Goal: Information Seeking & Learning: Compare options

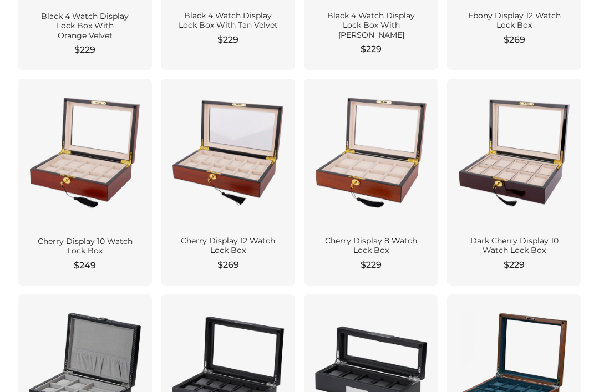
scroll to position [676, 0]
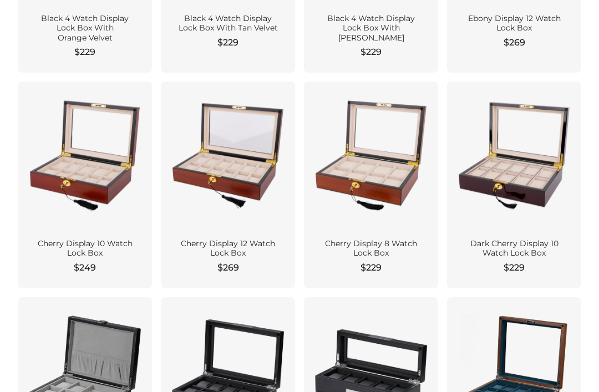
click at [392, 173] on div at bounding box center [371, 155] width 117 height 130
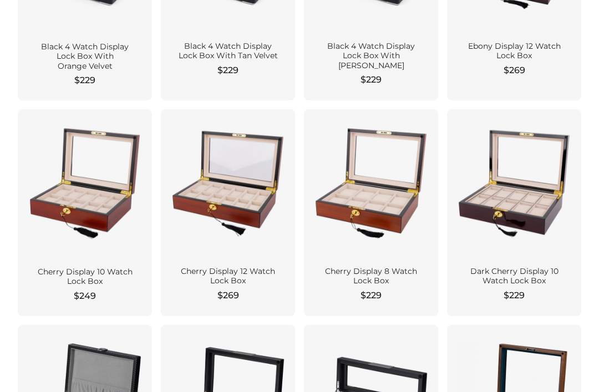
scroll to position [652, 0]
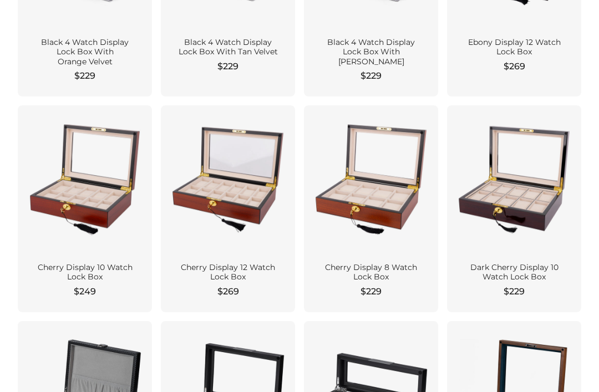
click at [526, 175] on div at bounding box center [514, 179] width 117 height 130
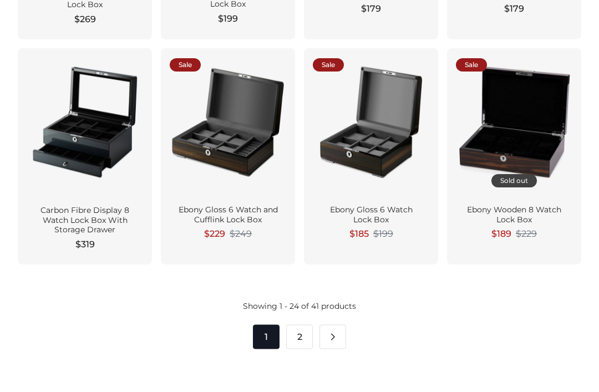
scroll to position [1376, 0]
click at [335, 325] on link "Pagination" at bounding box center [333, 337] width 27 height 24
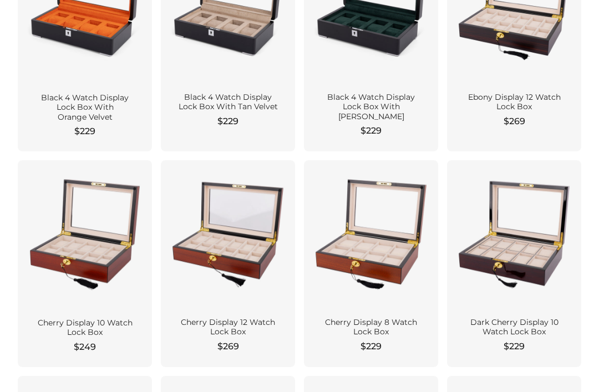
scroll to position [597, 0]
click at [73, 225] on div at bounding box center [85, 234] width 117 height 130
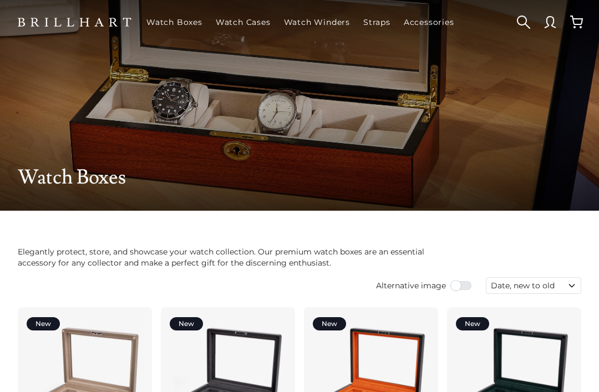
scroll to position [633, 0]
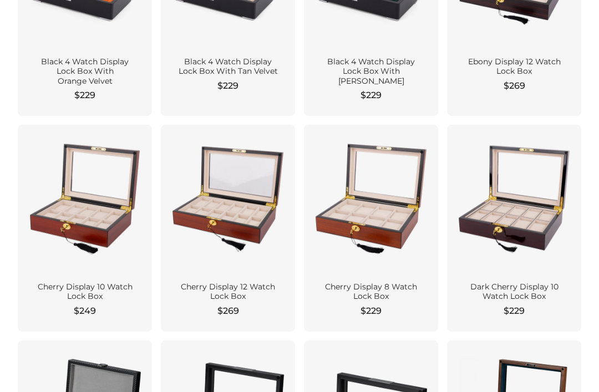
click at [494, 185] on div at bounding box center [514, 199] width 117 height 130
click at [71, 179] on div at bounding box center [85, 199] width 117 height 130
click at [527, 189] on div at bounding box center [514, 199] width 117 height 130
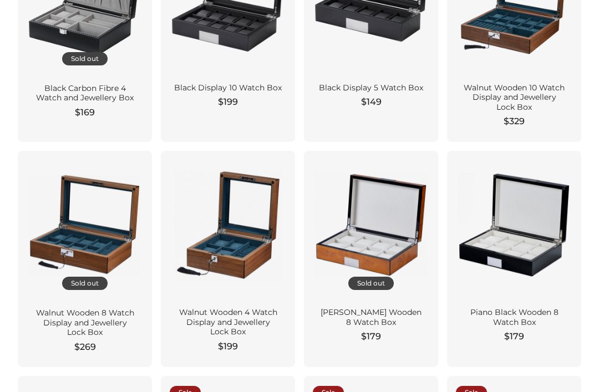
scroll to position [1047, 0]
click at [82, 199] on div at bounding box center [85, 225] width 117 height 130
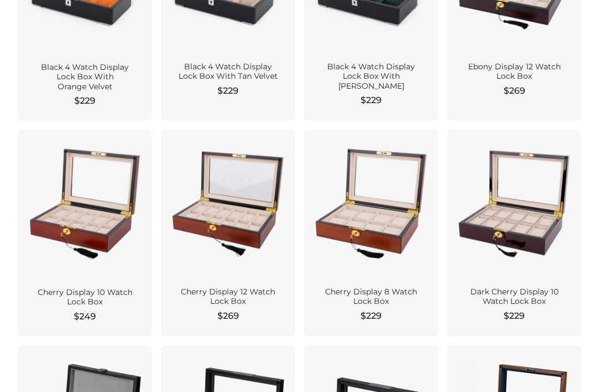
scroll to position [628, 0]
click at [532, 214] on div at bounding box center [514, 204] width 117 height 130
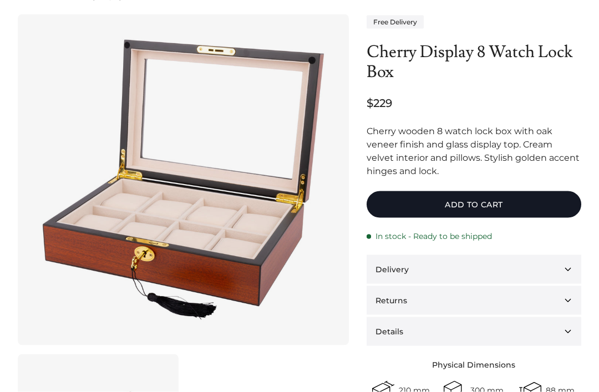
scroll to position [66, 0]
click at [90, 214] on img at bounding box center [184, 180] width 296 height 296
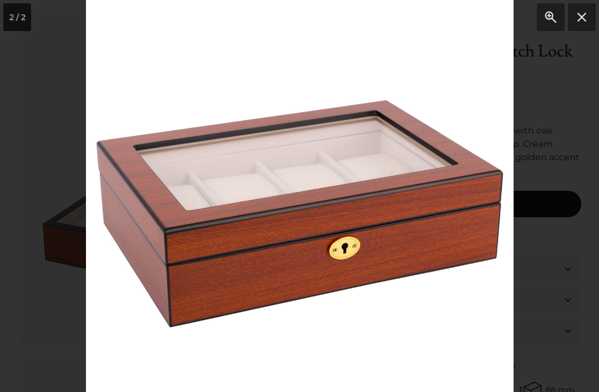
click at [578, 26] on button "Close" at bounding box center [582, 17] width 28 height 28
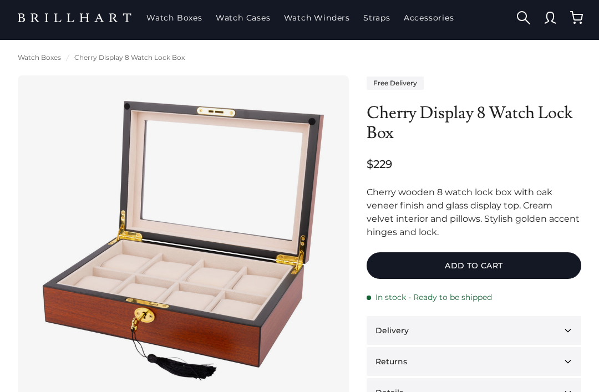
scroll to position [0, 0]
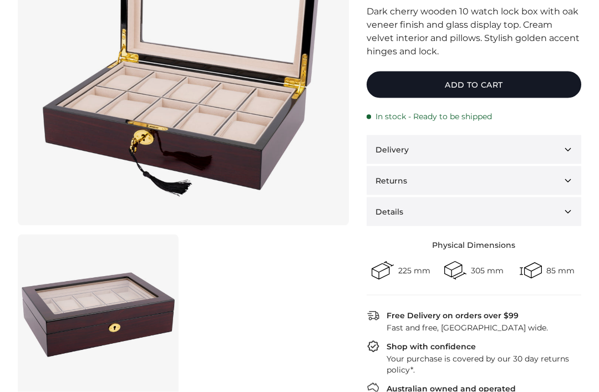
scroll to position [187, 0]
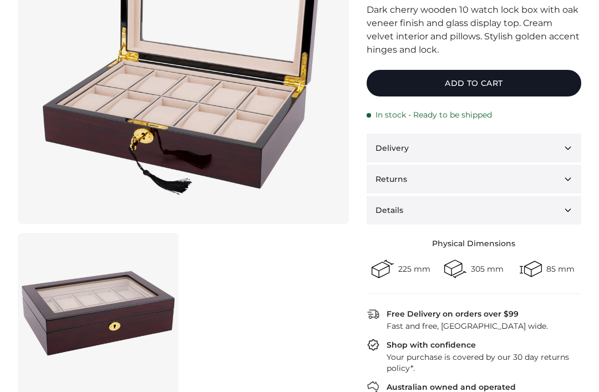
click at [67, 305] on link at bounding box center [98, 313] width 161 height 161
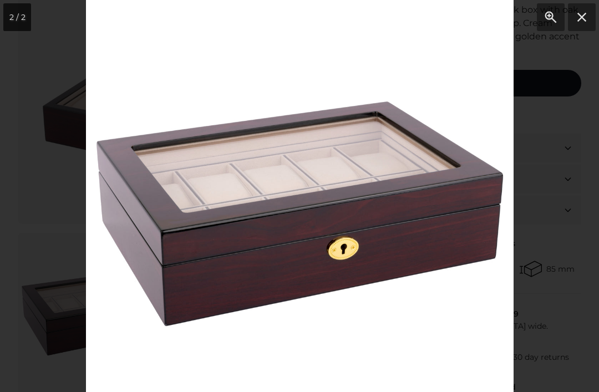
click at [44, 168] on div at bounding box center [299, 196] width 599 height 392
click at [41, 175] on div at bounding box center [299, 196] width 599 height 392
click at [593, 18] on button "Close" at bounding box center [582, 17] width 28 height 28
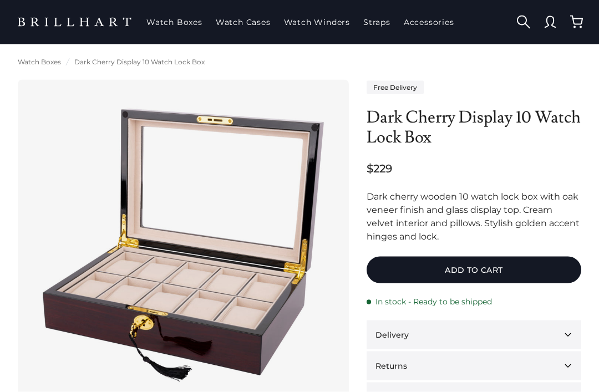
scroll to position [0, 0]
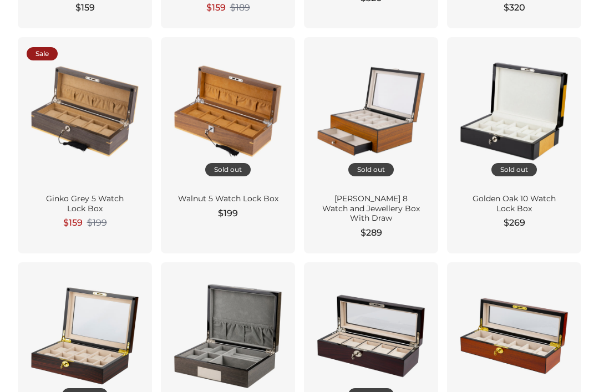
scroll to position [485, 0]
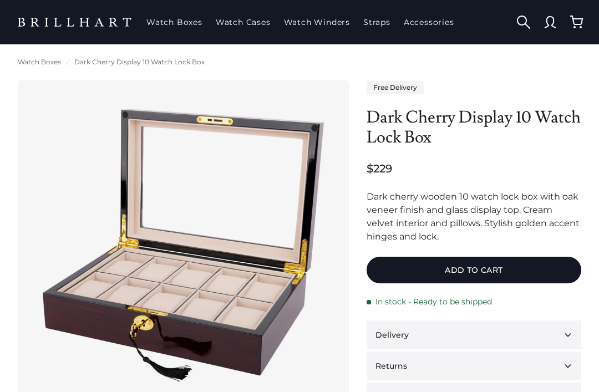
click at [169, 224] on img at bounding box center [184, 246] width 296 height 296
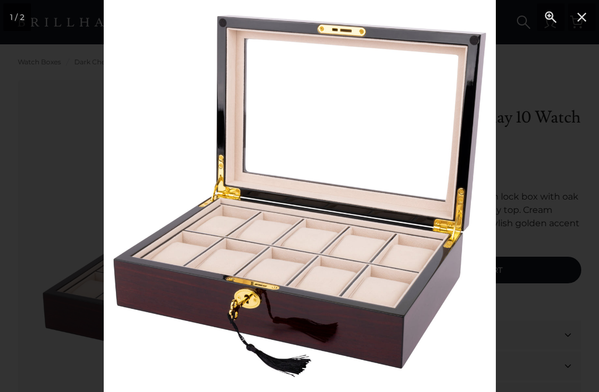
click at [92, 133] on div at bounding box center [299, 196] width 599 height 392
click at [87, 135] on div at bounding box center [299, 196] width 599 height 392
click at [84, 119] on div at bounding box center [299, 196] width 599 height 392
click at [564, 112] on div at bounding box center [299, 196] width 599 height 392
click at [583, 18] on button "Close" at bounding box center [582, 17] width 28 height 28
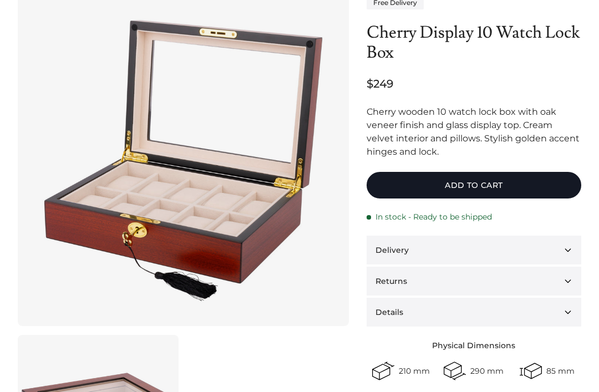
scroll to position [109, 0]
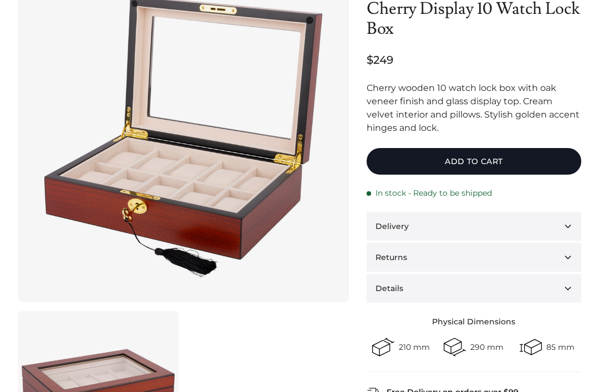
click at [78, 128] on img at bounding box center [184, 137] width 296 height 296
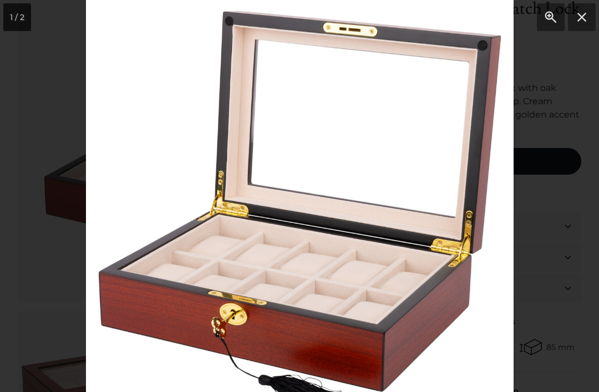
click at [578, 13] on button "Close" at bounding box center [582, 17] width 28 height 28
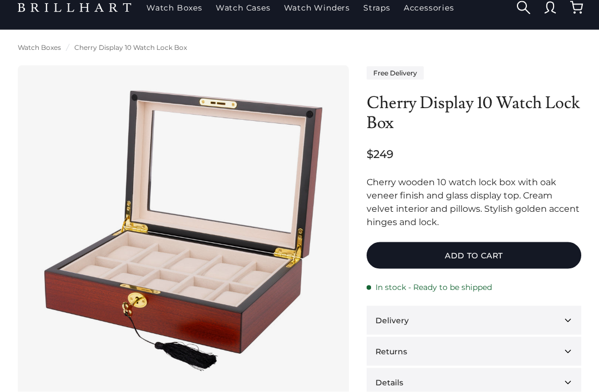
scroll to position [11, 0]
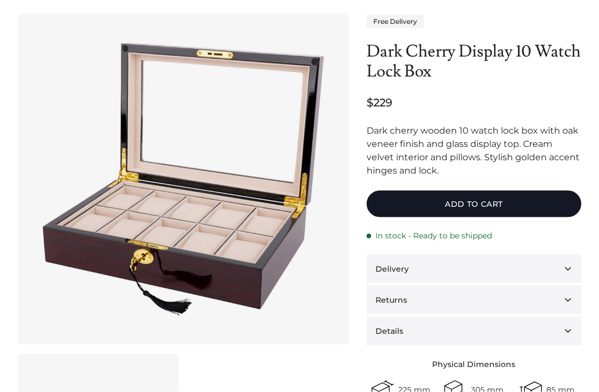
scroll to position [69, 0]
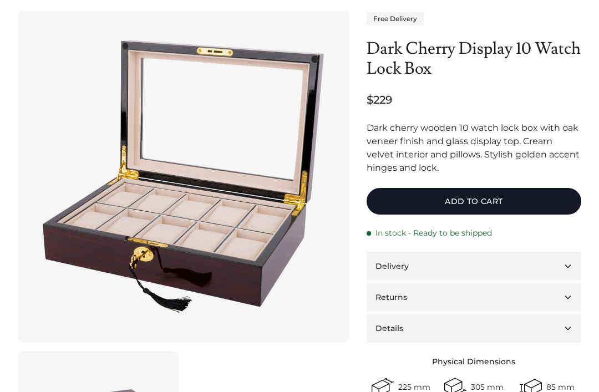
click at [110, 186] on img at bounding box center [184, 177] width 296 height 296
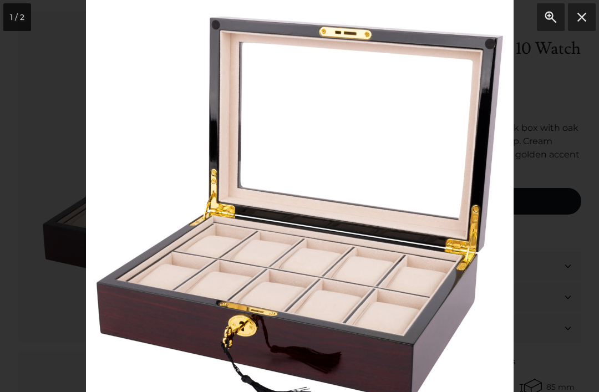
click at [574, 22] on button "Close" at bounding box center [582, 17] width 28 height 28
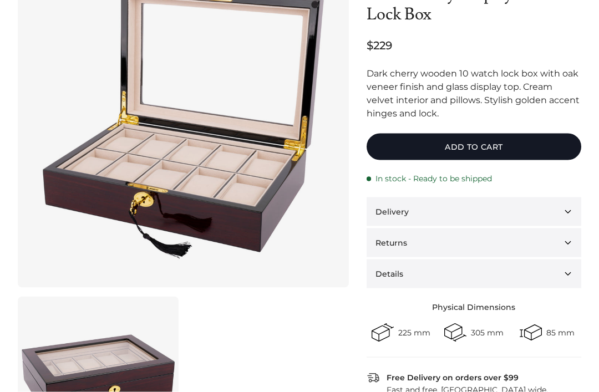
scroll to position [126, 0]
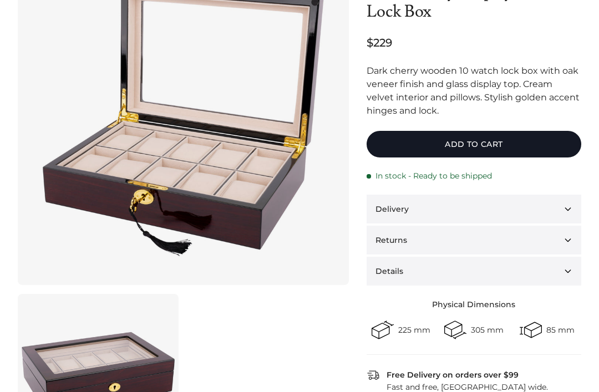
click at [120, 360] on link at bounding box center [98, 374] width 161 height 161
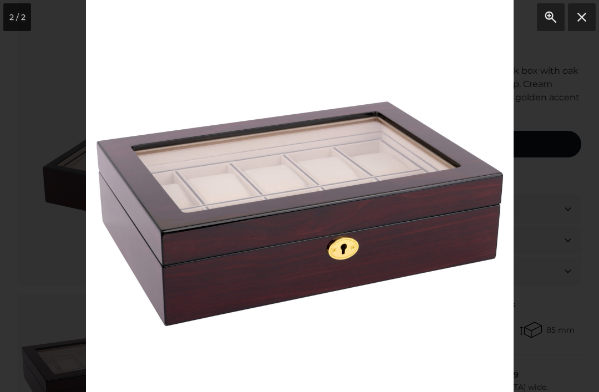
click at [53, 87] on div at bounding box center [299, 196] width 599 height 392
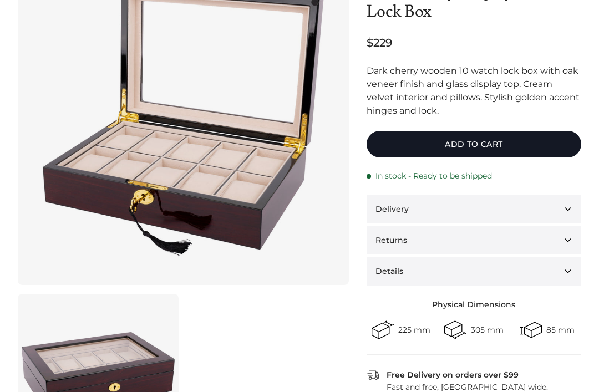
click at [80, 190] on img at bounding box center [184, 120] width 296 height 296
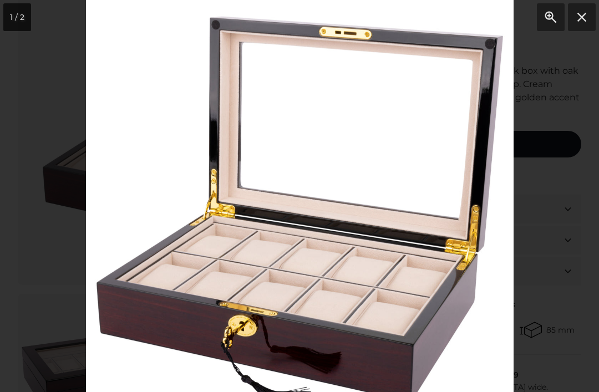
click at [582, 16] on button "Close" at bounding box center [582, 17] width 28 height 28
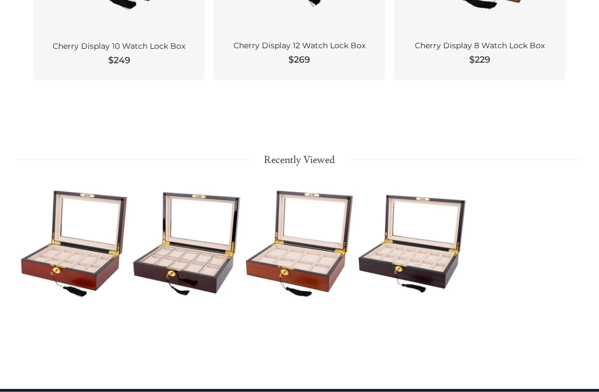
scroll to position [1055, 0]
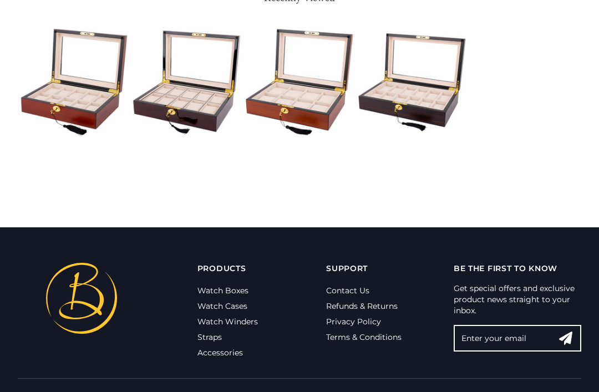
click at [353, 295] on link "Contact Us" at bounding box center [347, 291] width 43 height 10
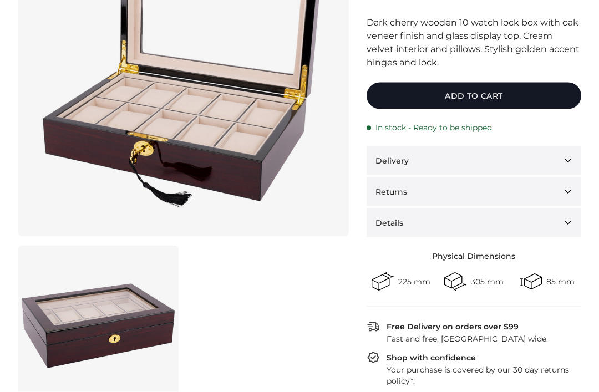
scroll to position [177, 0]
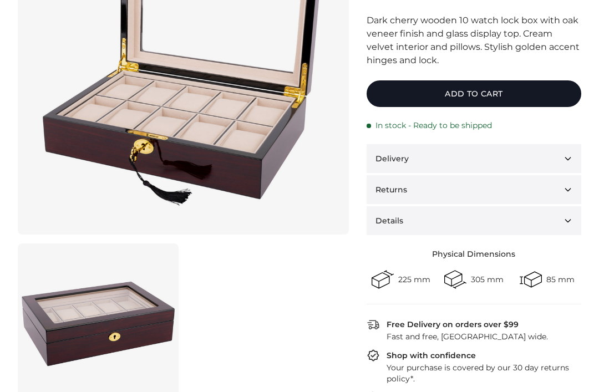
click at [567, 162] on button "Delivery" at bounding box center [474, 158] width 215 height 29
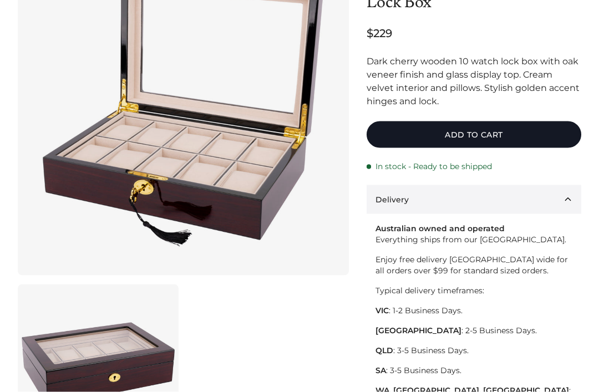
scroll to position [148, 0]
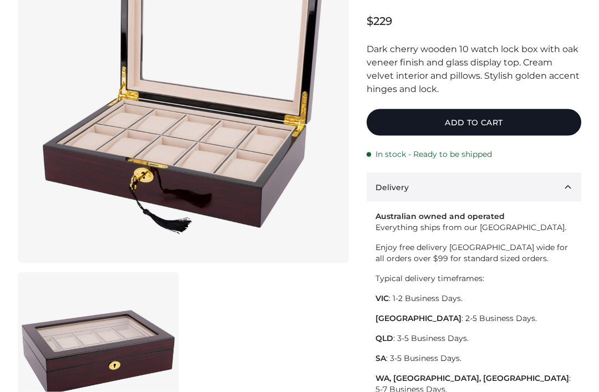
click at [101, 337] on link at bounding box center [98, 353] width 161 height 161
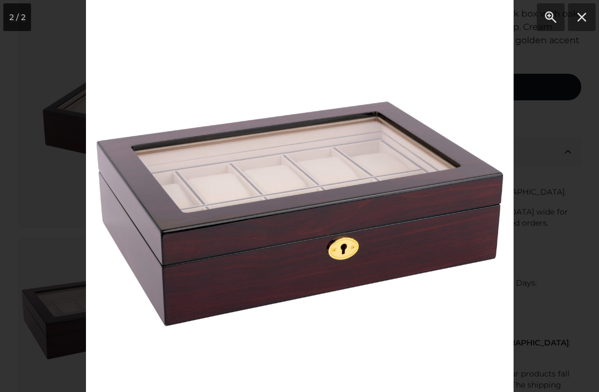
scroll to position [184, 0]
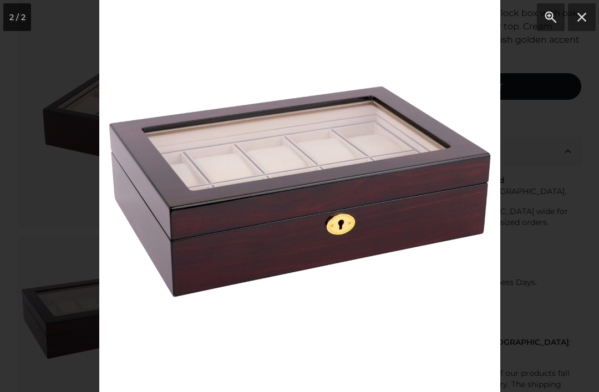
click at [73, 112] on div at bounding box center [299, 196] width 599 height 392
click at [548, 76] on div at bounding box center [299, 196] width 599 height 392
click at [583, 19] on button "Close" at bounding box center [582, 17] width 28 height 28
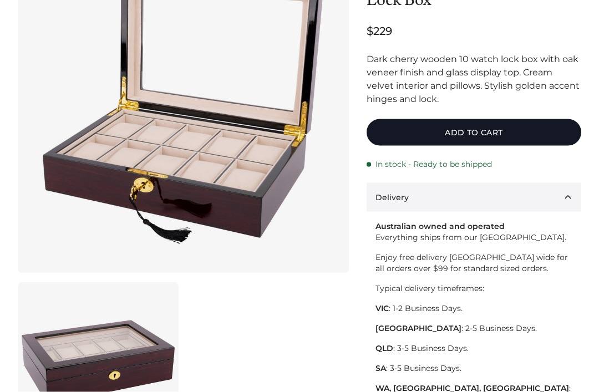
scroll to position [137, 0]
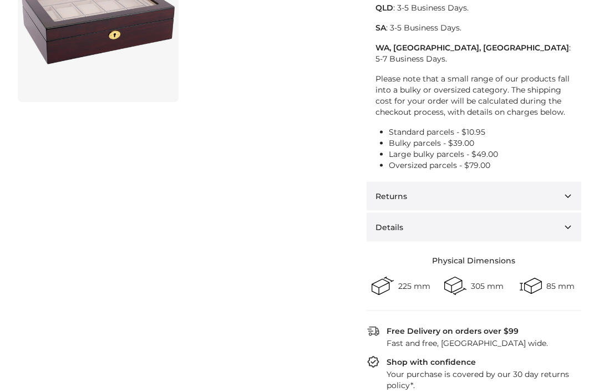
click at [566, 220] on button "Details" at bounding box center [474, 227] width 215 height 29
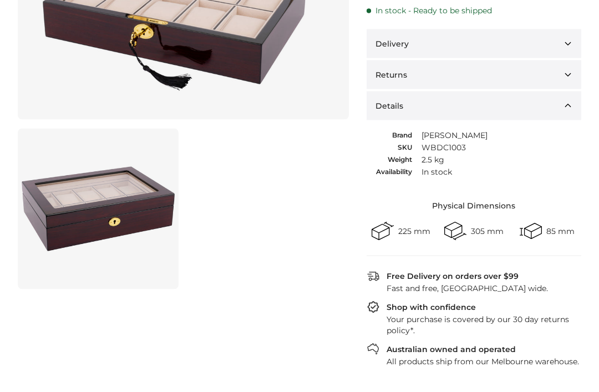
click at [563, 103] on button "Details" at bounding box center [474, 106] width 215 height 29
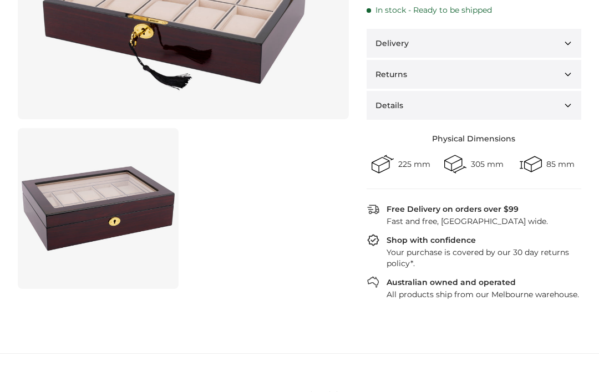
click at [573, 109] on button "Details" at bounding box center [474, 105] width 215 height 29
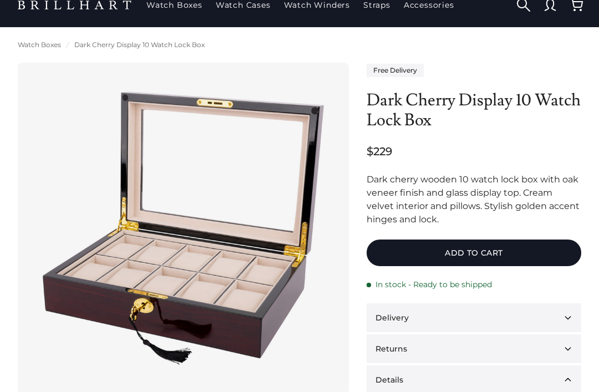
scroll to position [16, 0]
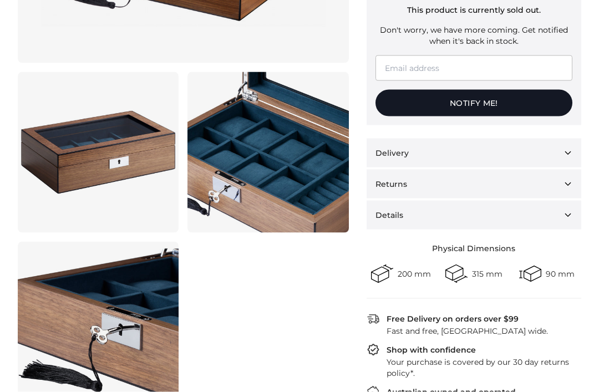
scroll to position [351, 0]
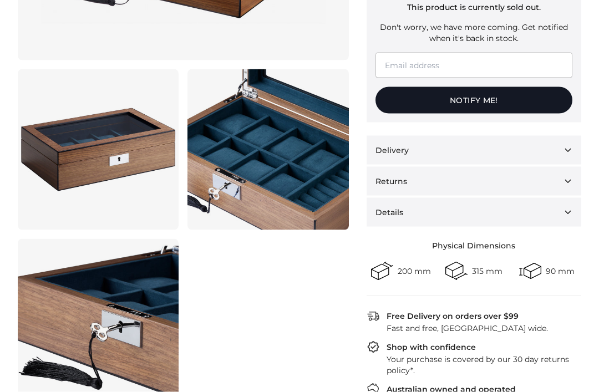
click at [104, 147] on link at bounding box center [98, 149] width 161 height 161
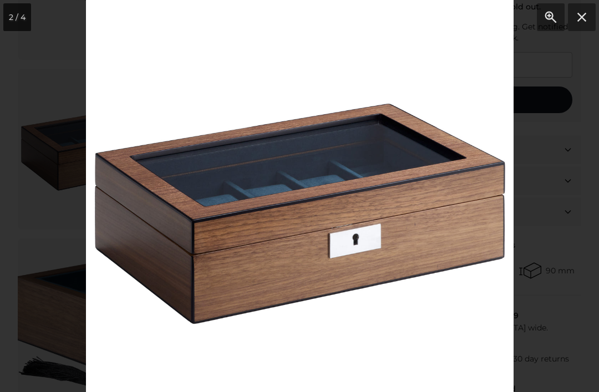
click at [57, 176] on div at bounding box center [299, 196] width 599 height 392
click at [59, 172] on div at bounding box center [299, 196] width 599 height 392
click at [75, 154] on div at bounding box center [299, 196] width 599 height 392
click at [67, 162] on div at bounding box center [299, 196] width 599 height 392
click at [581, 20] on button "Close" at bounding box center [582, 17] width 28 height 28
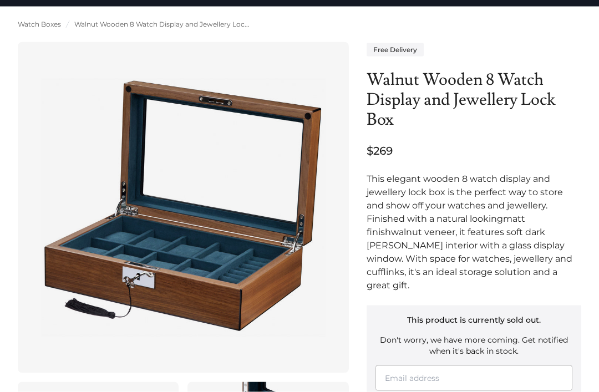
scroll to position [0, 0]
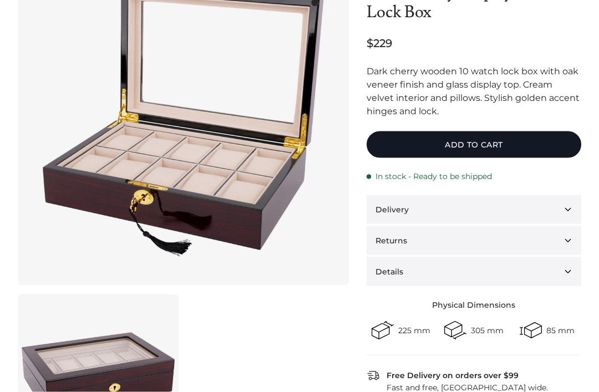
scroll to position [129, 0]
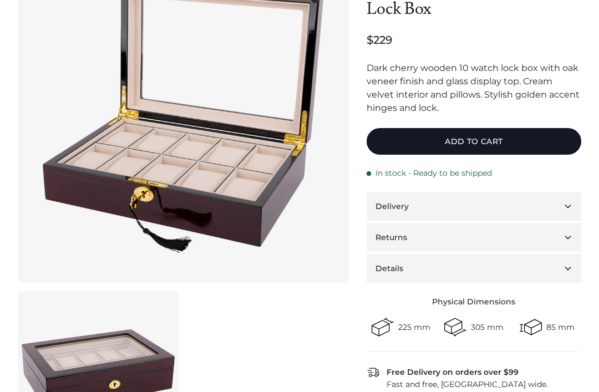
click at [119, 173] on img at bounding box center [184, 117] width 296 height 296
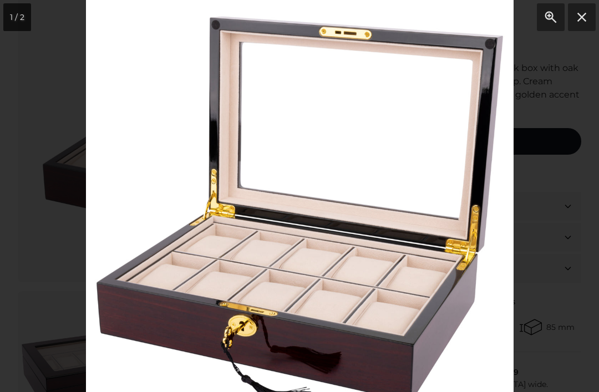
click at [44, 188] on div at bounding box center [299, 196] width 599 height 392
click at [581, 24] on button "Close" at bounding box center [582, 17] width 28 height 28
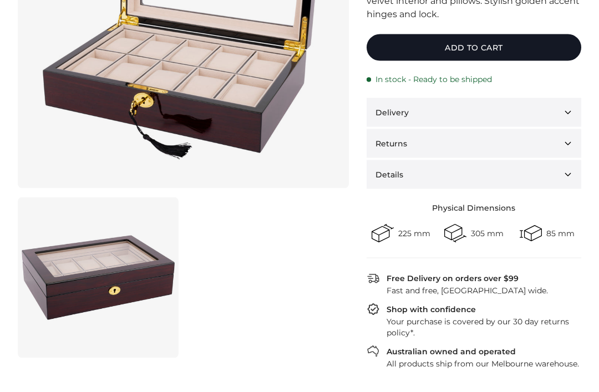
click at [100, 283] on link at bounding box center [98, 278] width 161 height 161
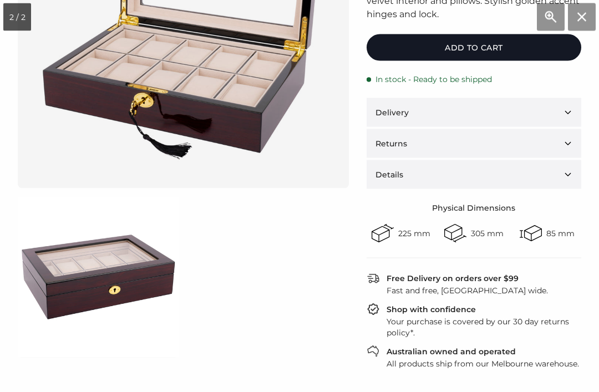
scroll to position [223, 0]
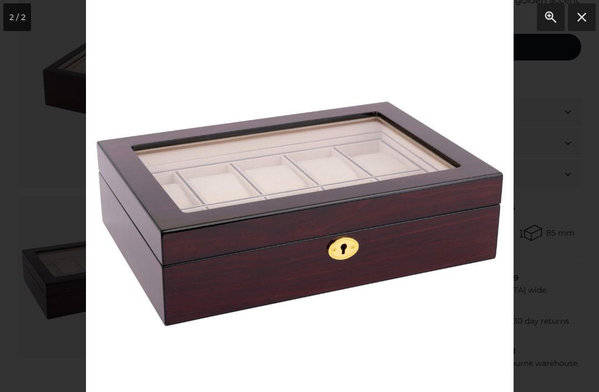
click at [581, 18] on button "Close" at bounding box center [582, 17] width 28 height 28
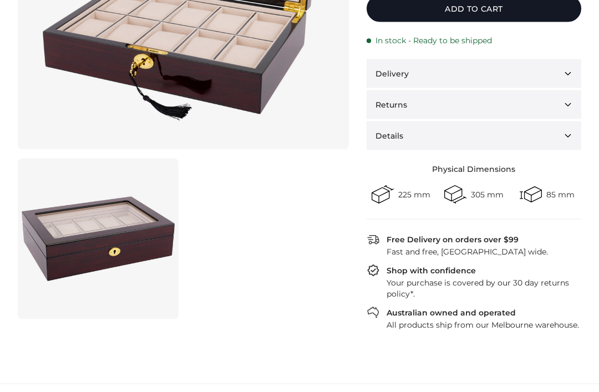
scroll to position [264, 0]
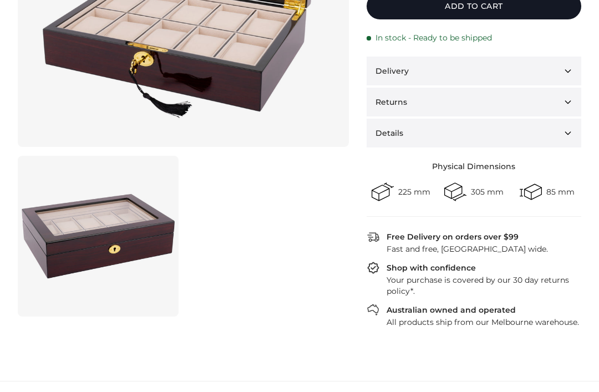
click at [110, 226] on link at bounding box center [98, 236] width 161 height 161
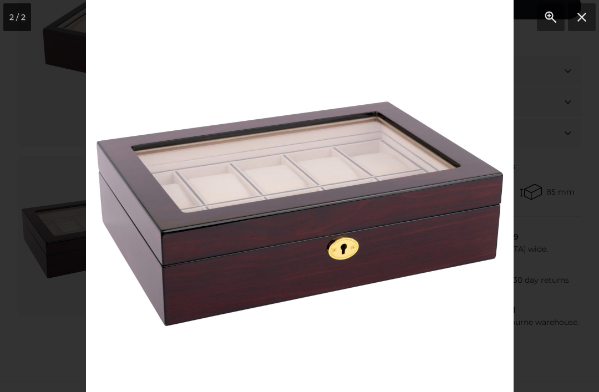
click at [50, 170] on div at bounding box center [299, 196] width 599 height 392
click at [58, 164] on div at bounding box center [299, 196] width 599 height 392
click at [61, 168] on div at bounding box center [299, 196] width 599 height 392
click at [58, 156] on div at bounding box center [299, 196] width 599 height 392
click at [46, 160] on div at bounding box center [299, 196] width 599 height 392
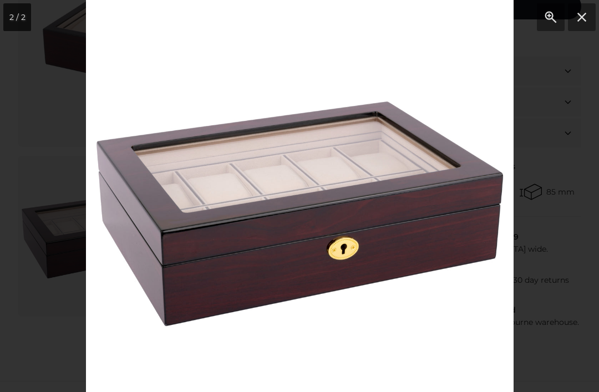
click at [585, 19] on button "Close" at bounding box center [582, 17] width 28 height 28
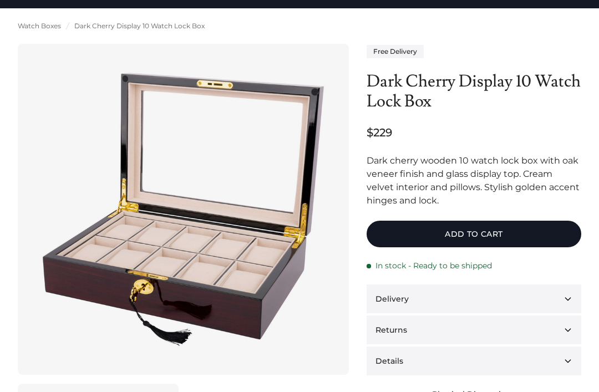
scroll to position [36, 0]
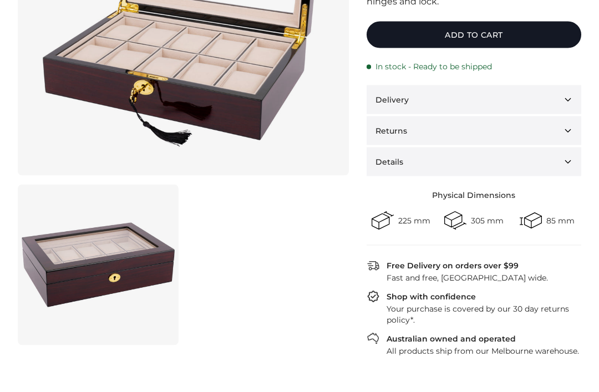
click at [396, 158] on button "Details" at bounding box center [474, 162] width 215 height 29
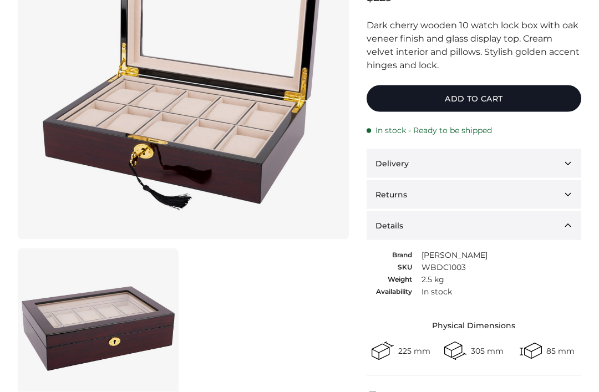
scroll to position [173, 0]
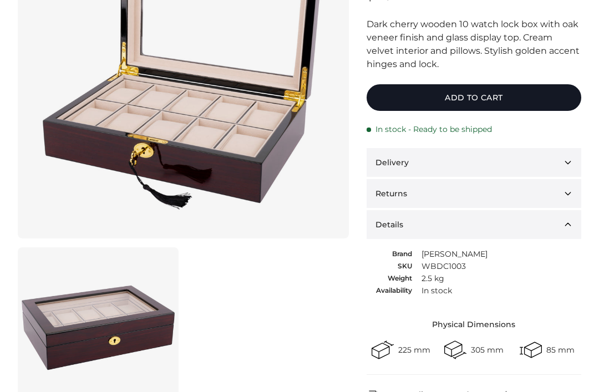
click at [85, 316] on link at bounding box center [98, 328] width 161 height 161
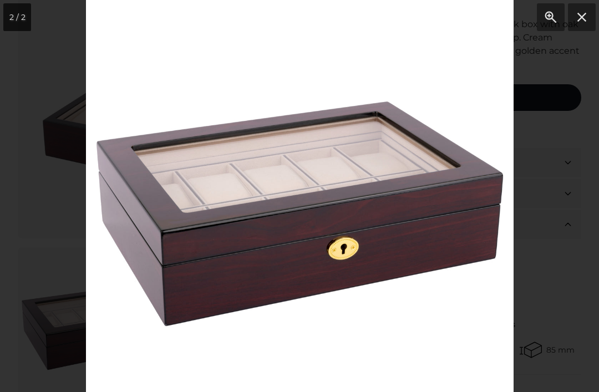
click at [591, 18] on button "Close" at bounding box center [582, 17] width 28 height 28
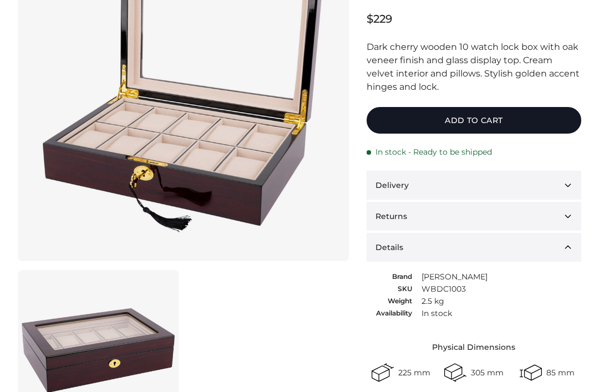
scroll to position [140, 0]
